Goal: Communication & Community: Connect with others

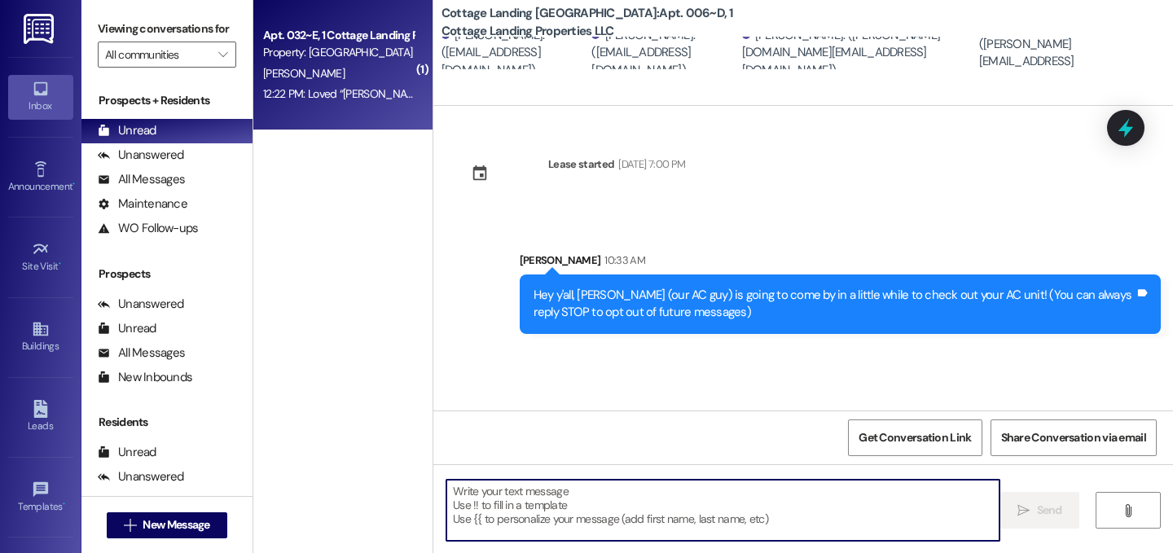
click at [333, 76] on div "[PERSON_NAME]" at bounding box center [339, 74] width 154 height 20
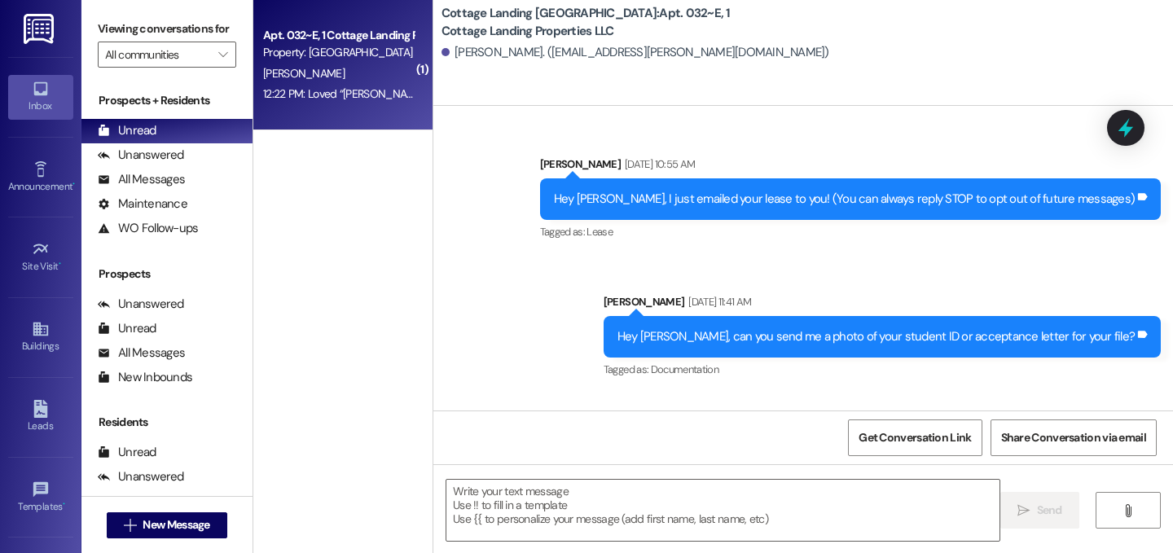
scroll to position [17189, 0]
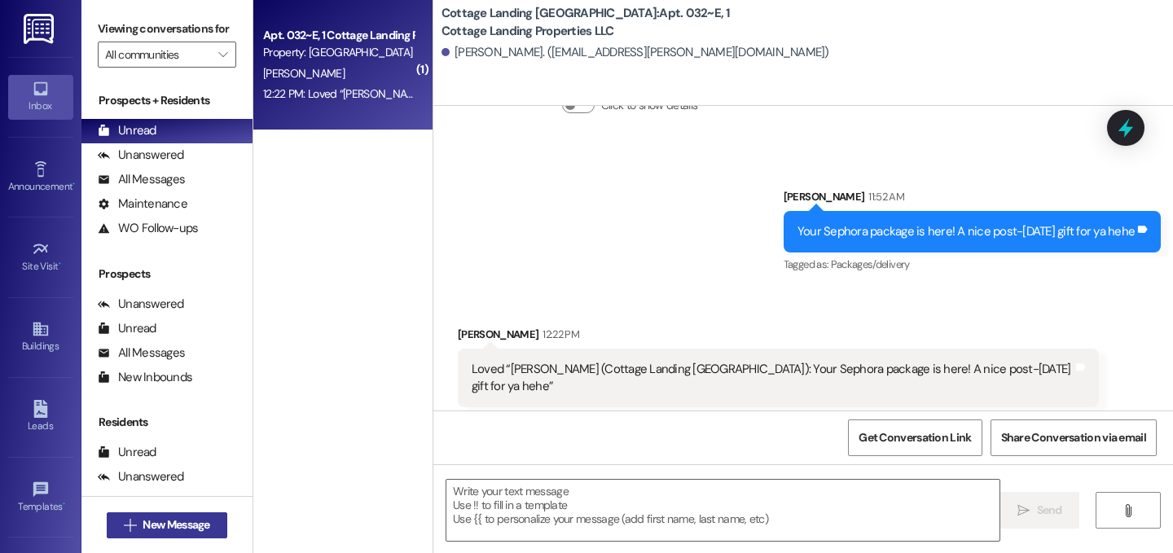
click at [164, 530] on span "New Message" at bounding box center [176, 525] width 67 height 17
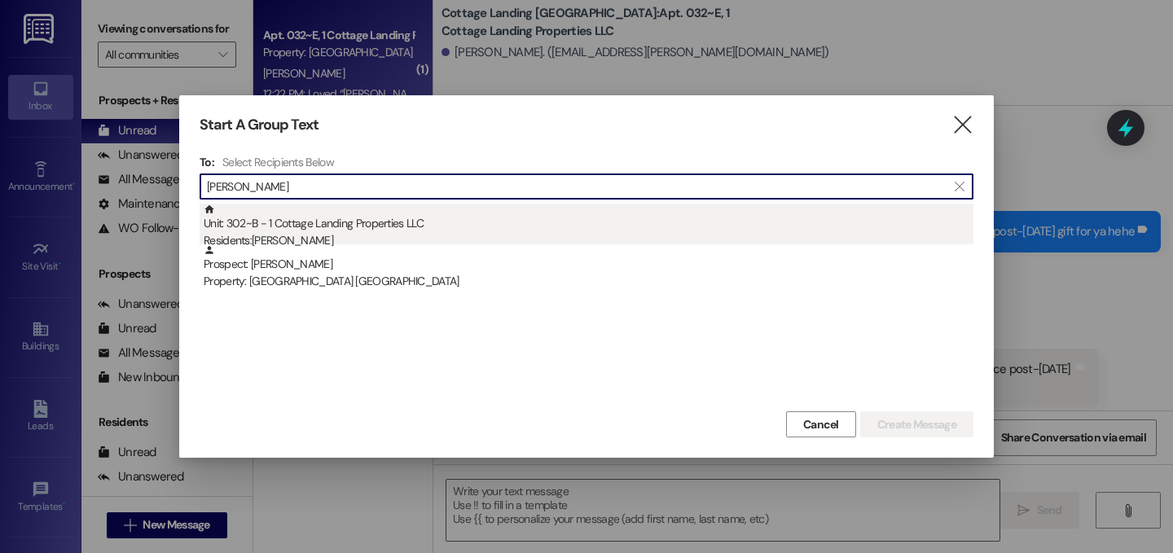
type input "bufkin"
click at [503, 233] on div "Residents: Taylor Bufkin" at bounding box center [589, 240] width 770 height 17
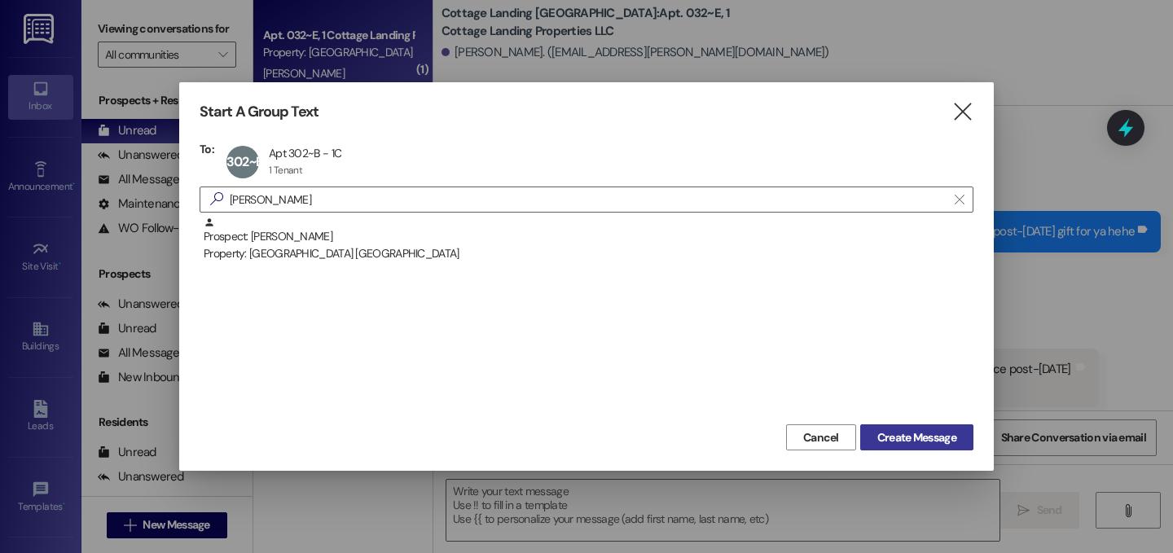
click at [883, 438] on span "Create Message" at bounding box center [917, 437] width 79 height 17
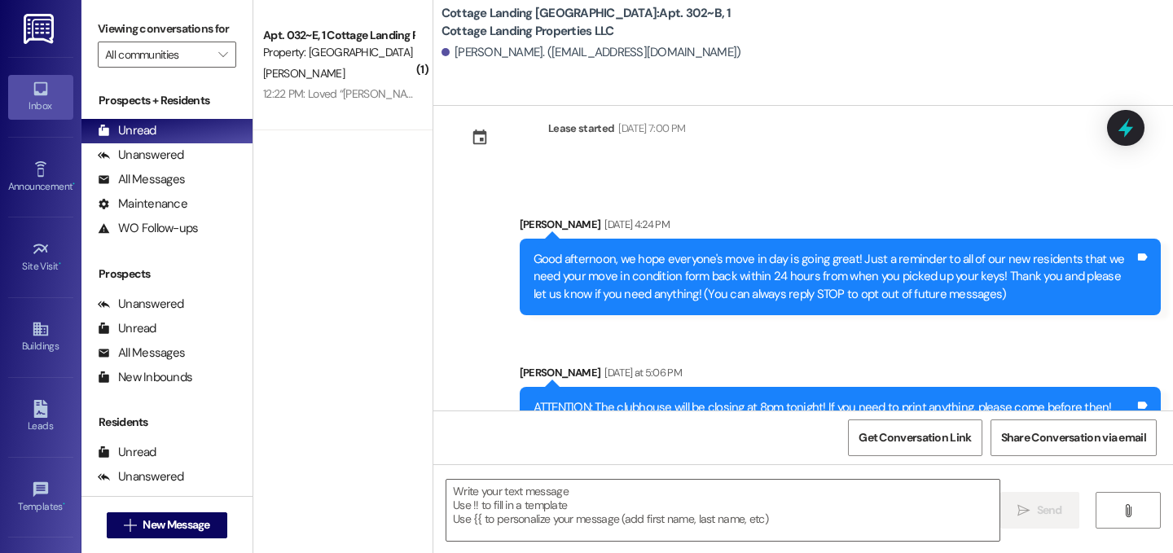
scroll to position [0, 0]
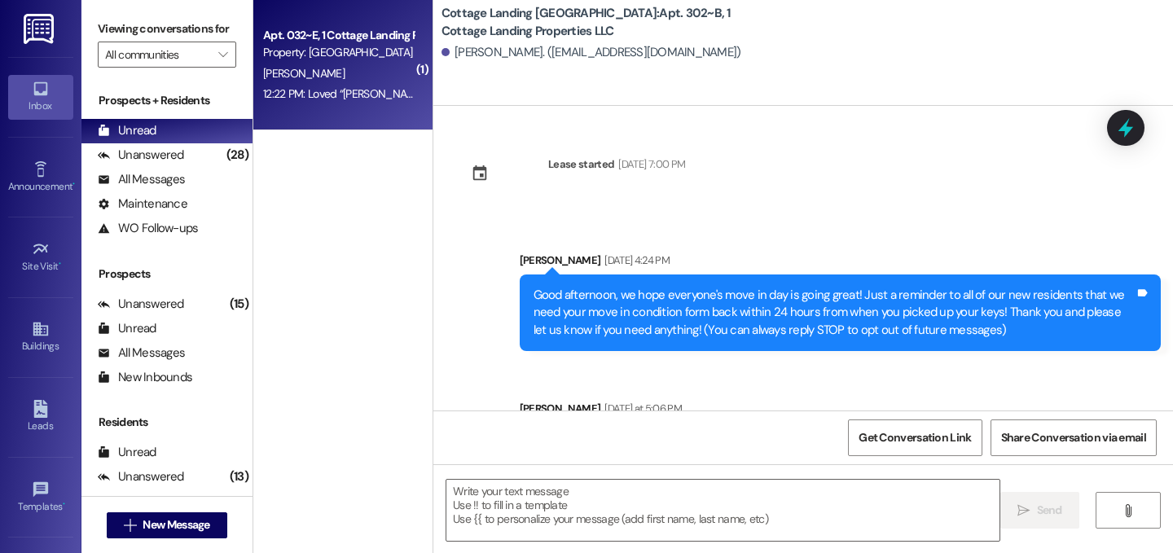
click at [368, 61] on div "Property: Cottage Landing Lafayette" at bounding box center [338, 52] width 151 height 17
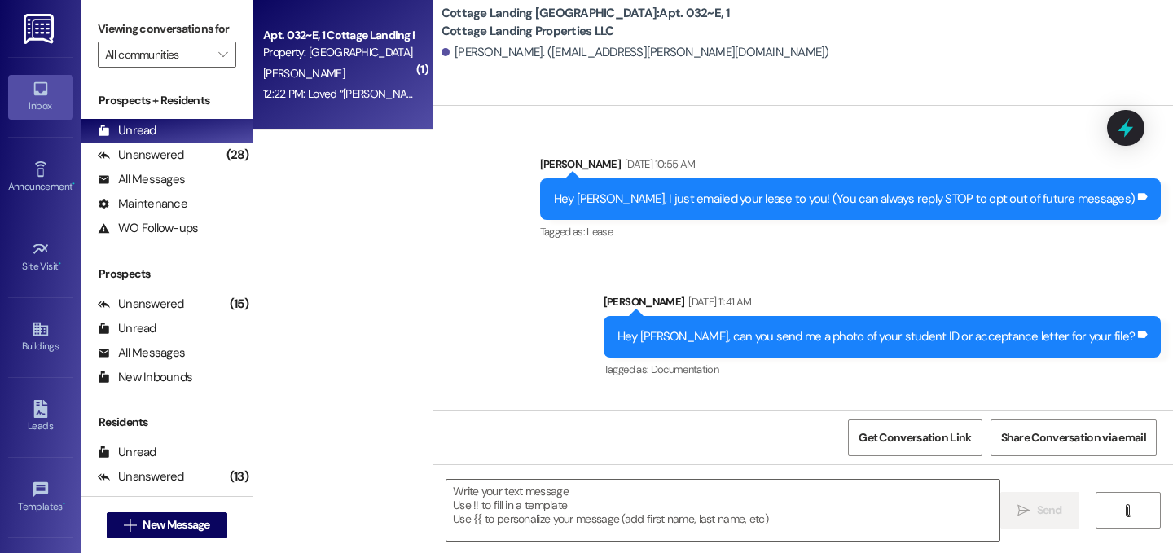
scroll to position [17189, 0]
